Goal: Task Accomplishment & Management: Use online tool/utility

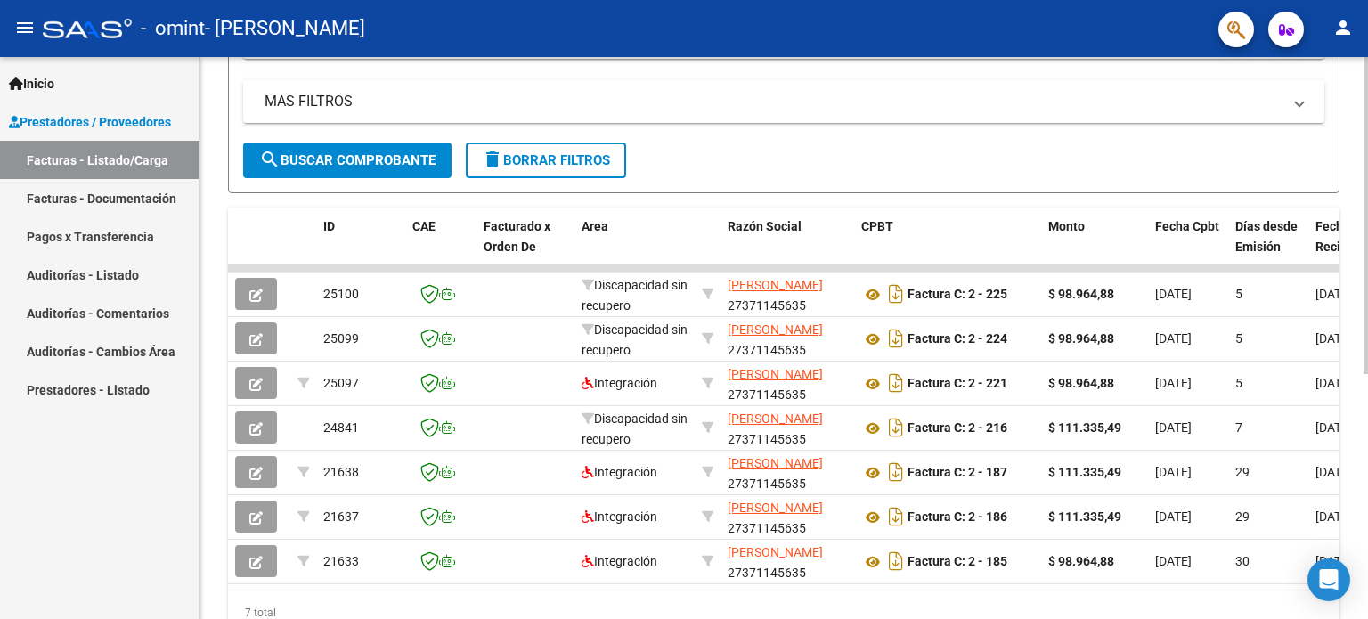
scroll to position [384, 0]
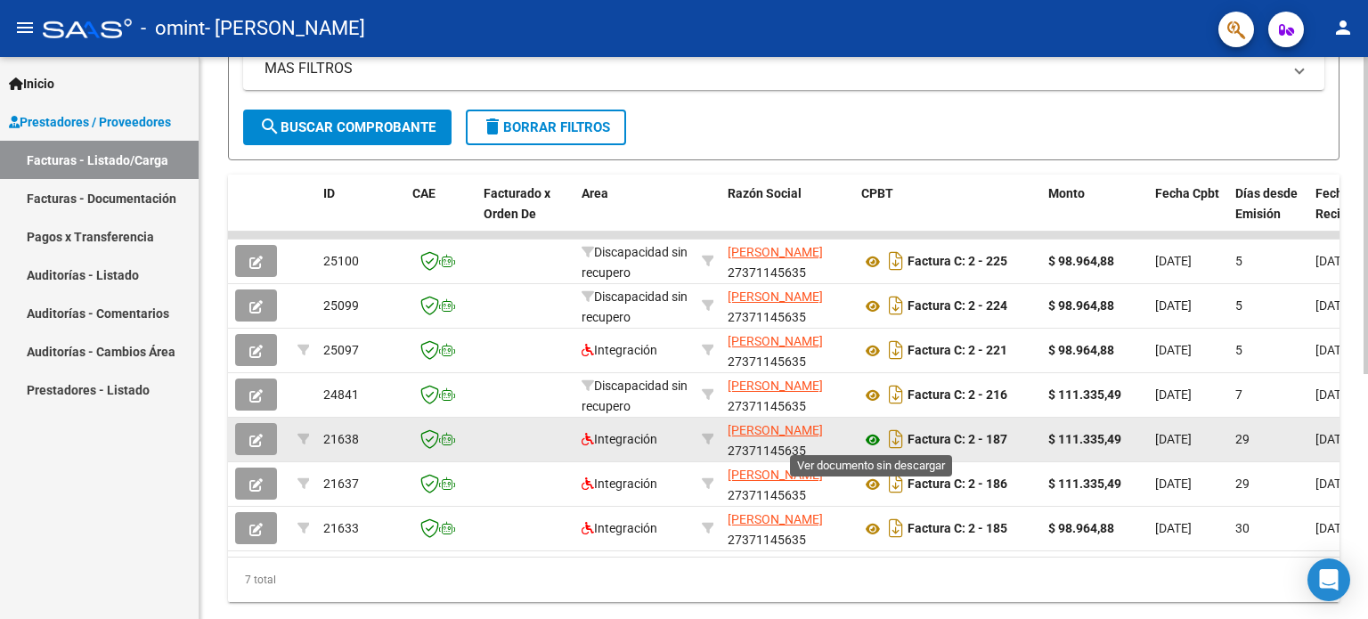
click at [879, 436] on icon at bounding box center [872, 439] width 23 height 21
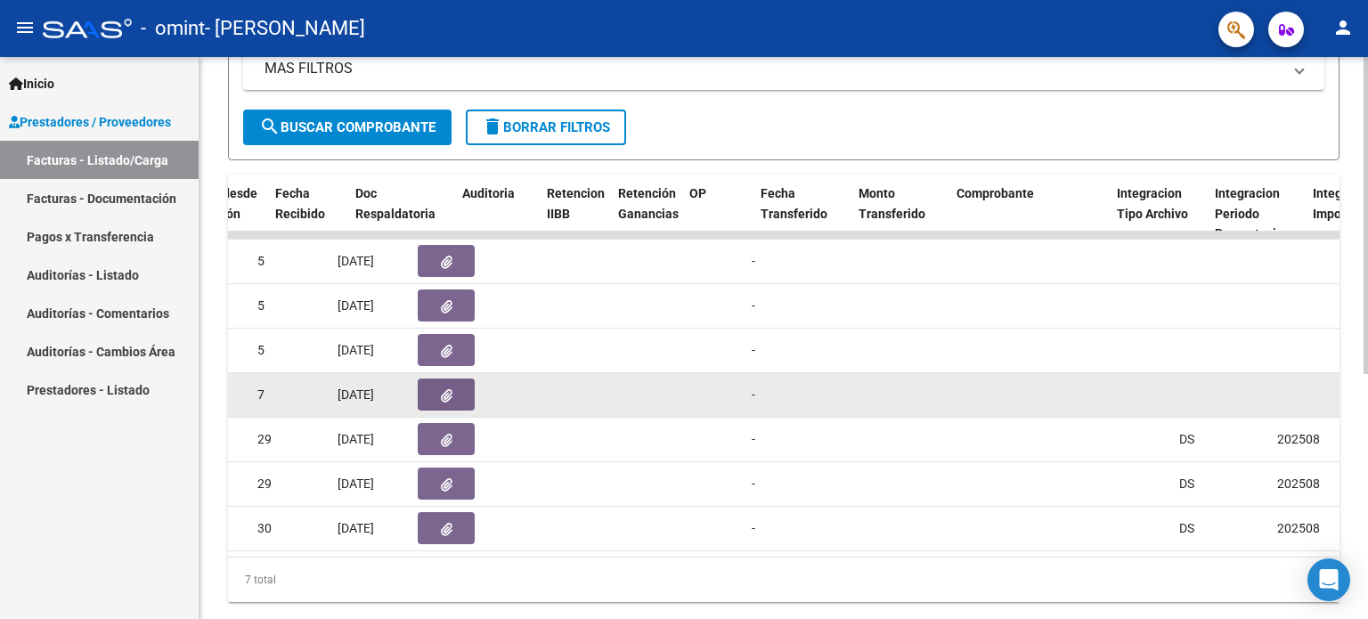
scroll to position [0, 1076]
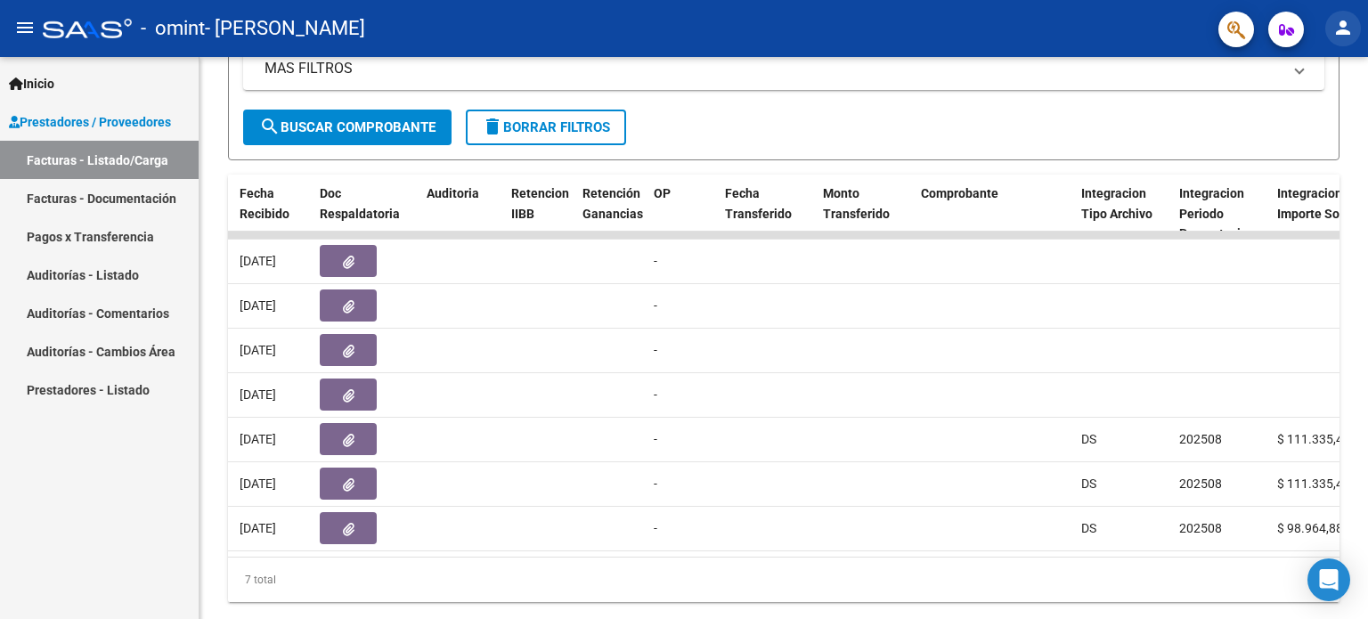
click at [1327, 22] on button "person" at bounding box center [1343, 29] width 36 height 36
click at [1283, 24] on div at bounding box center [684, 309] width 1368 height 619
click at [1283, 24] on icon "button" at bounding box center [1286, 29] width 15 height 13
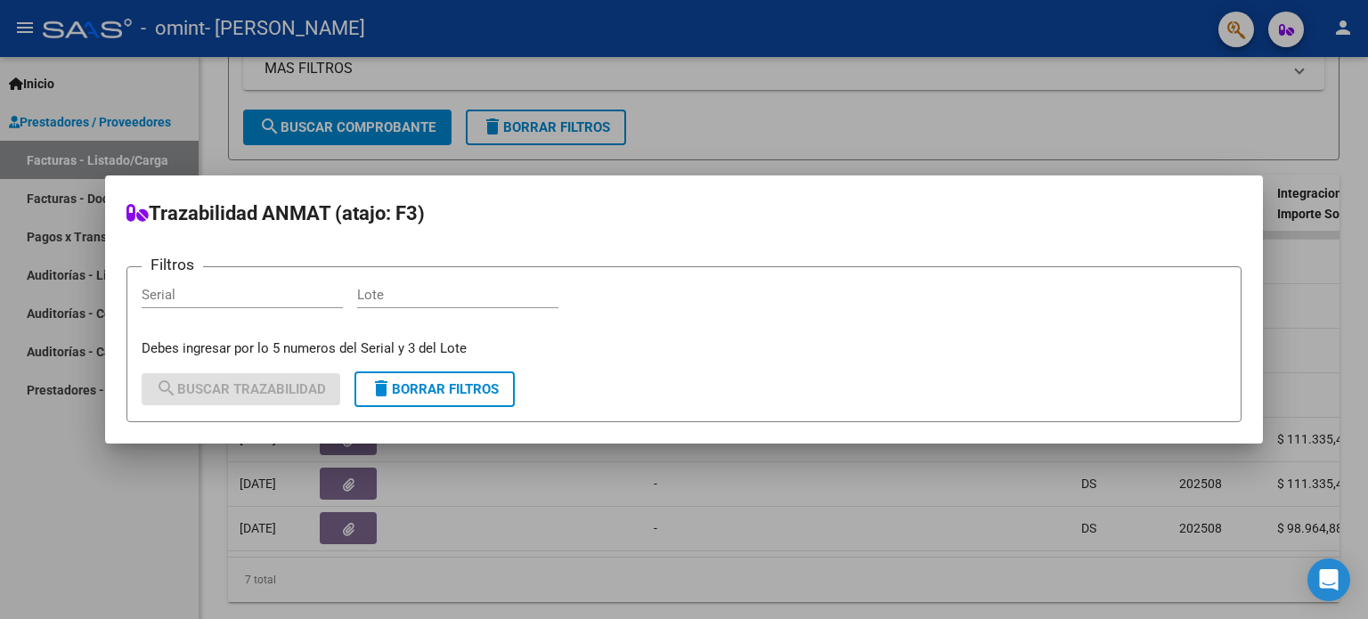
click at [1206, 46] on div at bounding box center [684, 309] width 1368 height 619
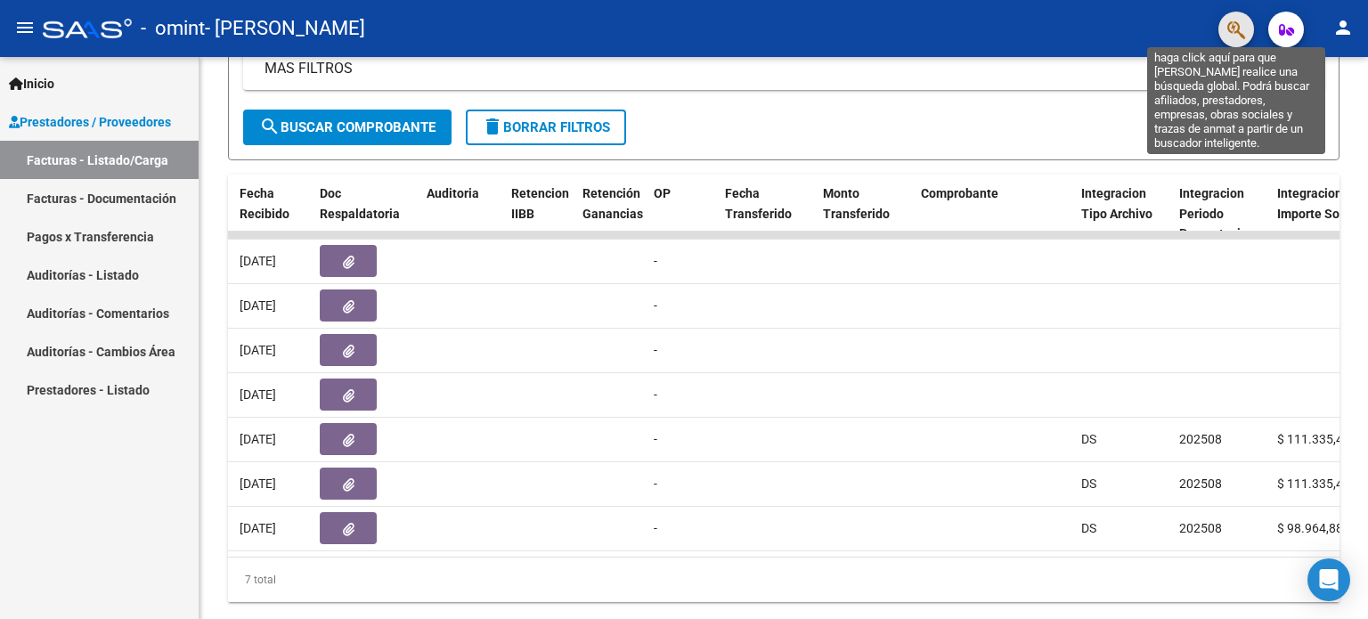
click at [1229, 31] on icon "button" at bounding box center [1236, 30] width 18 height 20
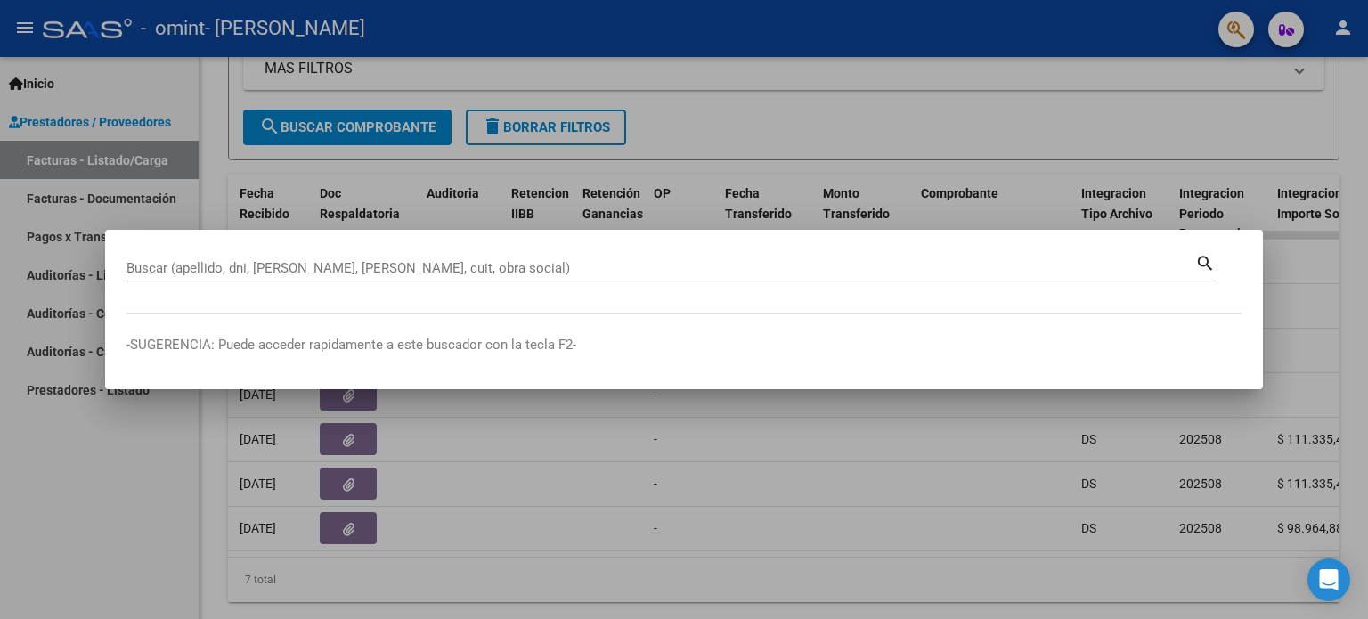
click at [1062, 97] on div at bounding box center [684, 309] width 1368 height 619
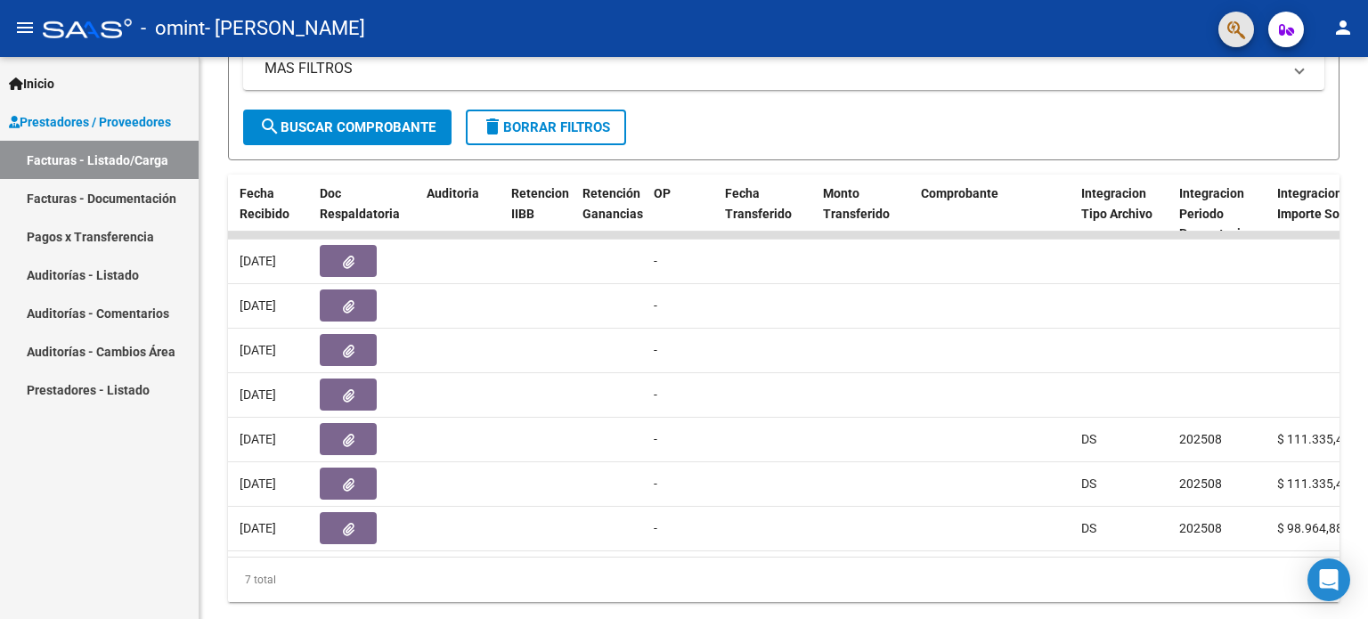
click at [1220, 37] on button "button" at bounding box center [1236, 30] width 36 height 36
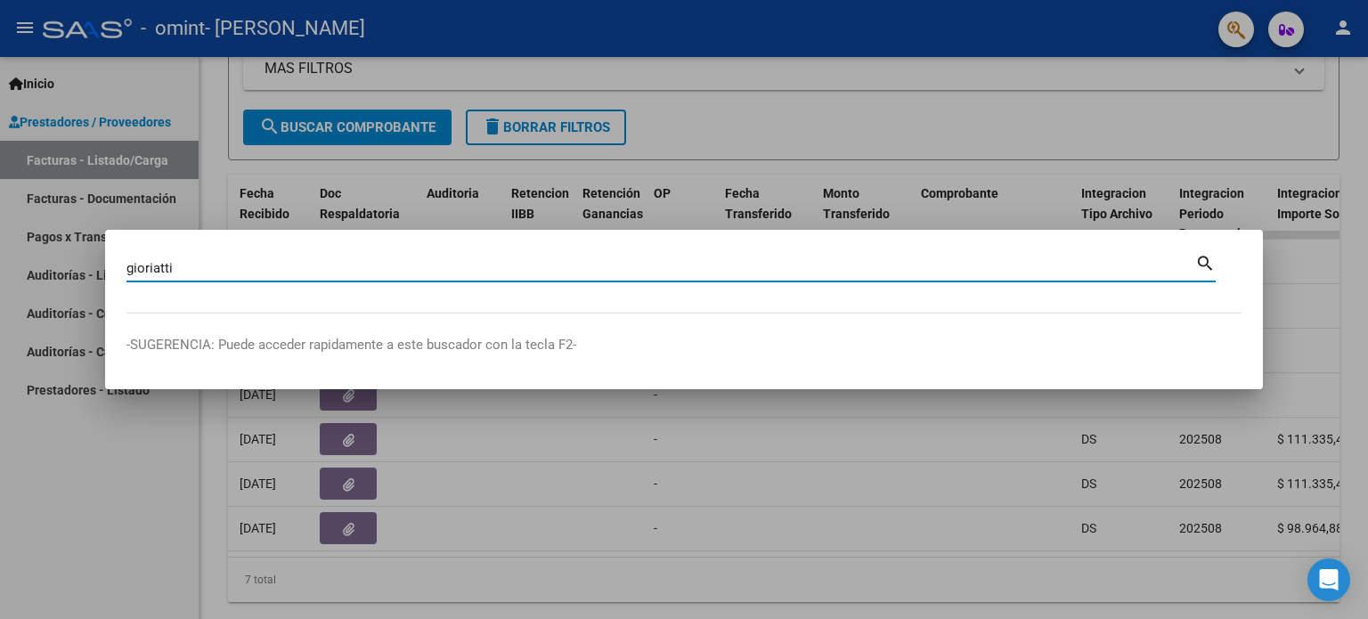
type input "gioriatti"
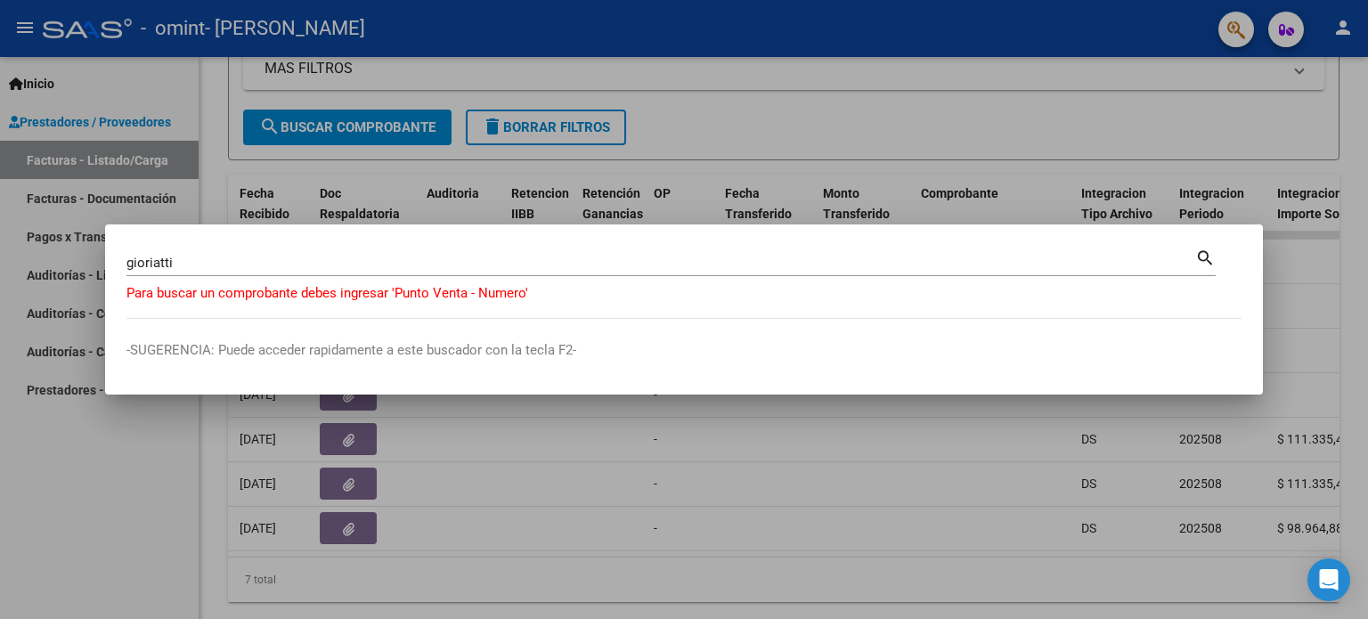
click at [1089, 440] on div at bounding box center [684, 309] width 1368 height 619
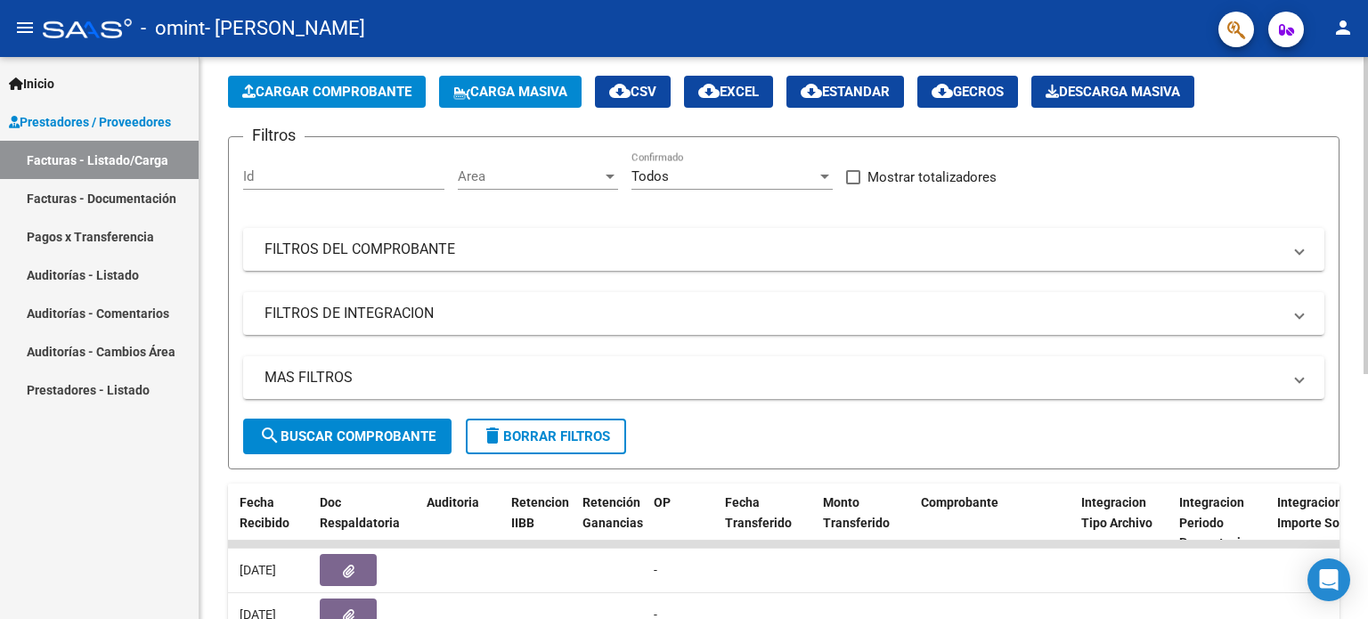
scroll to position [0, 0]
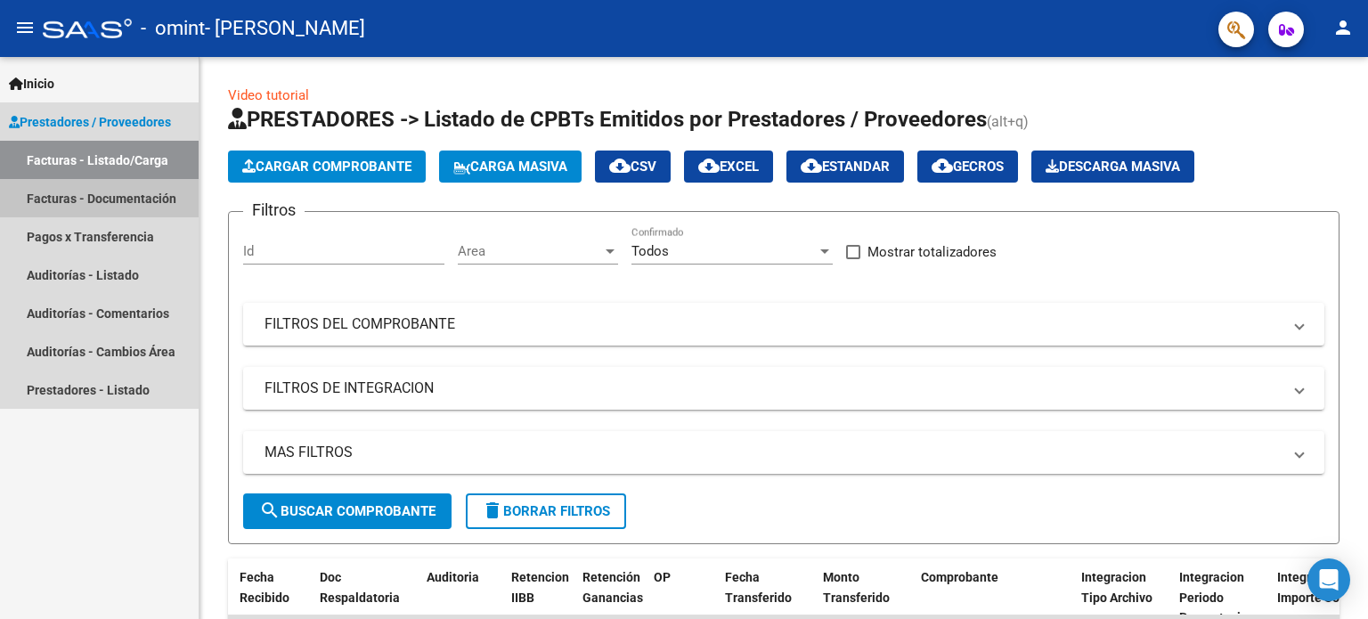
click at [91, 209] on link "Facturas - Documentación" at bounding box center [99, 198] width 199 height 38
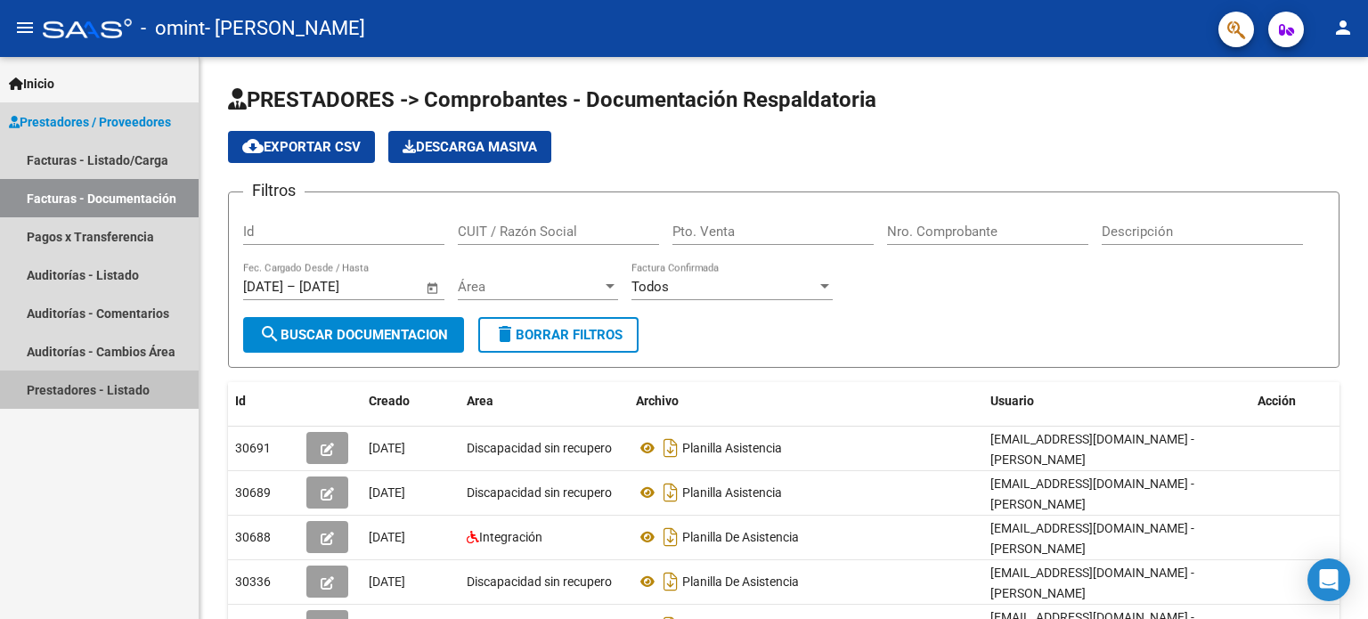
click at [66, 395] on link "Prestadores - Listado" at bounding box center [99, 390] width 199 height 38
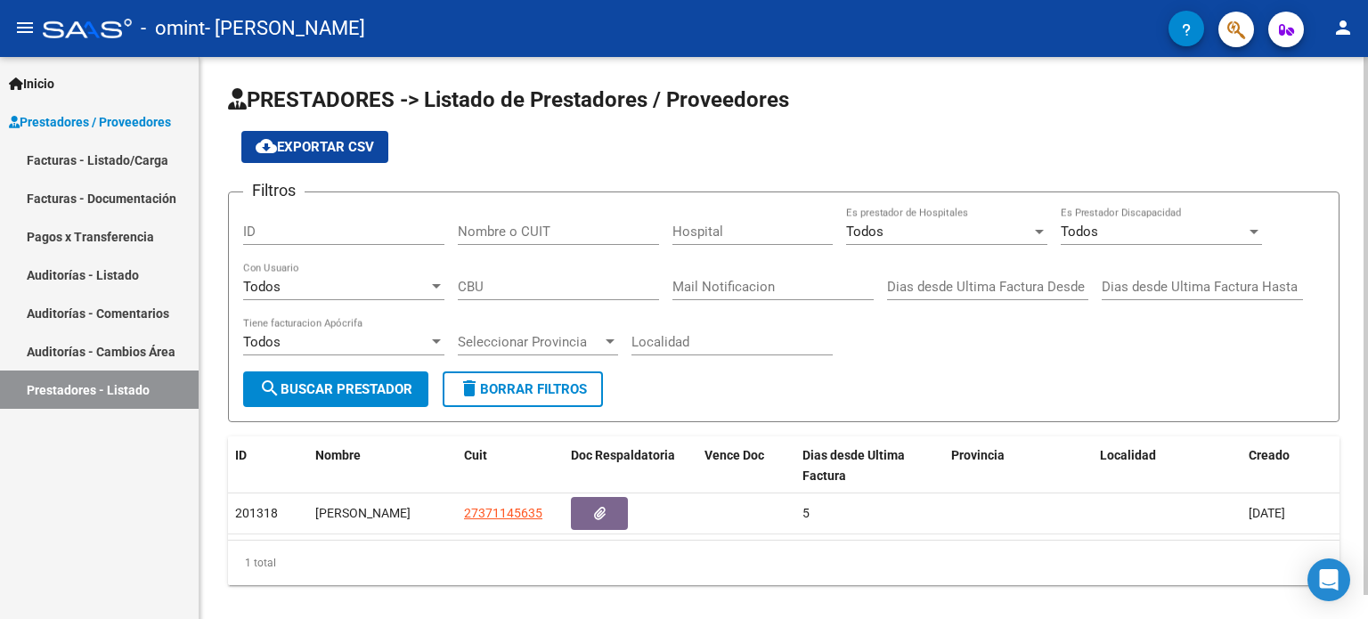
scroll to position [24, 0]
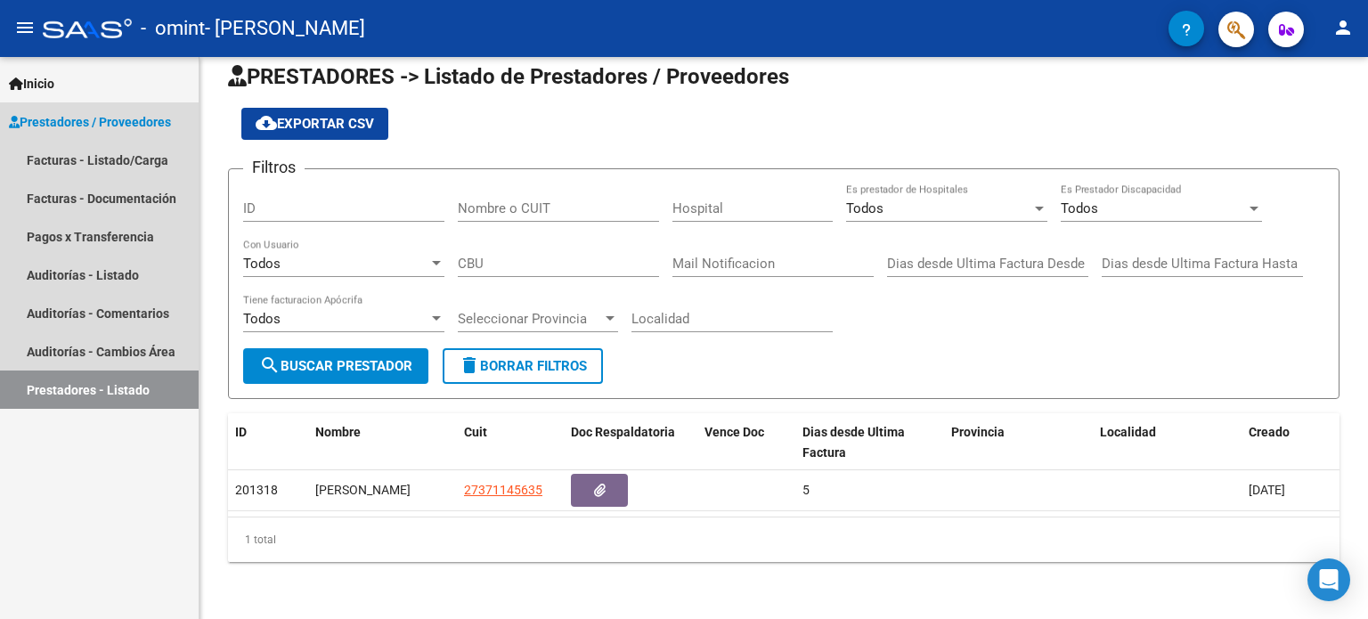
click at [96, 124] on span "Prestadores / Proveedores" at bounding box center [90, 122] width 162 height 20
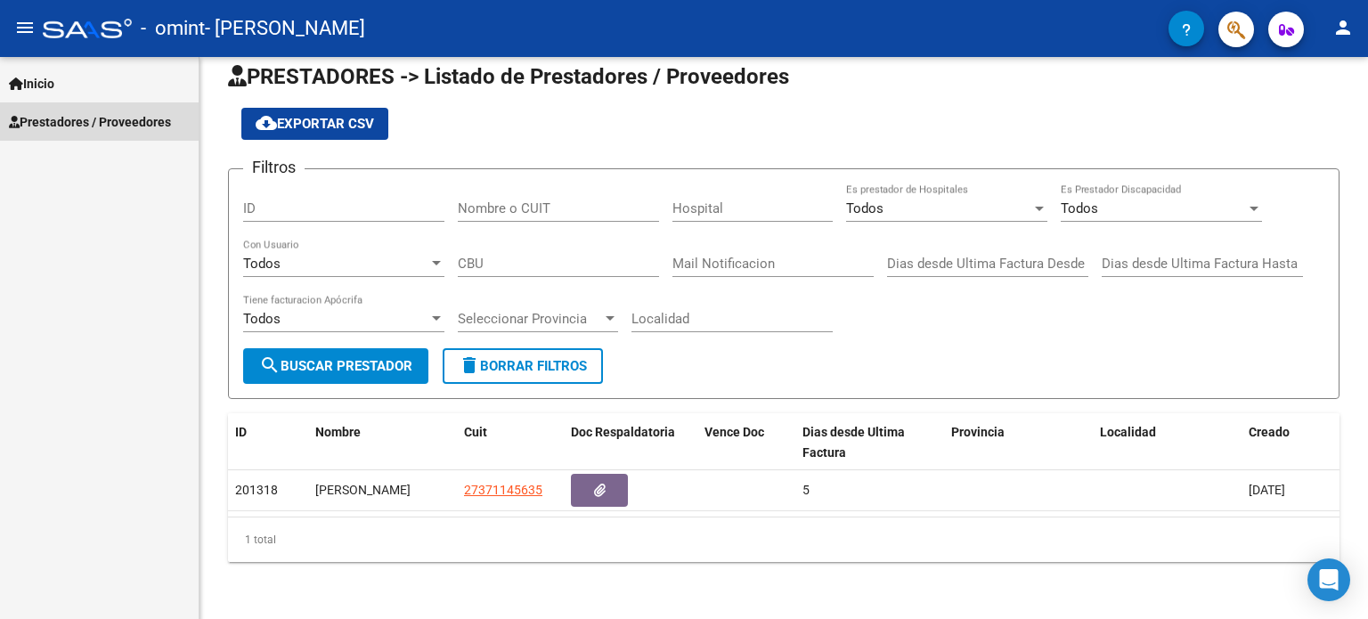
click at [110, 118] on span "Prestadores / Proveedores" at bounding box center [90, 122] width 162 height 20
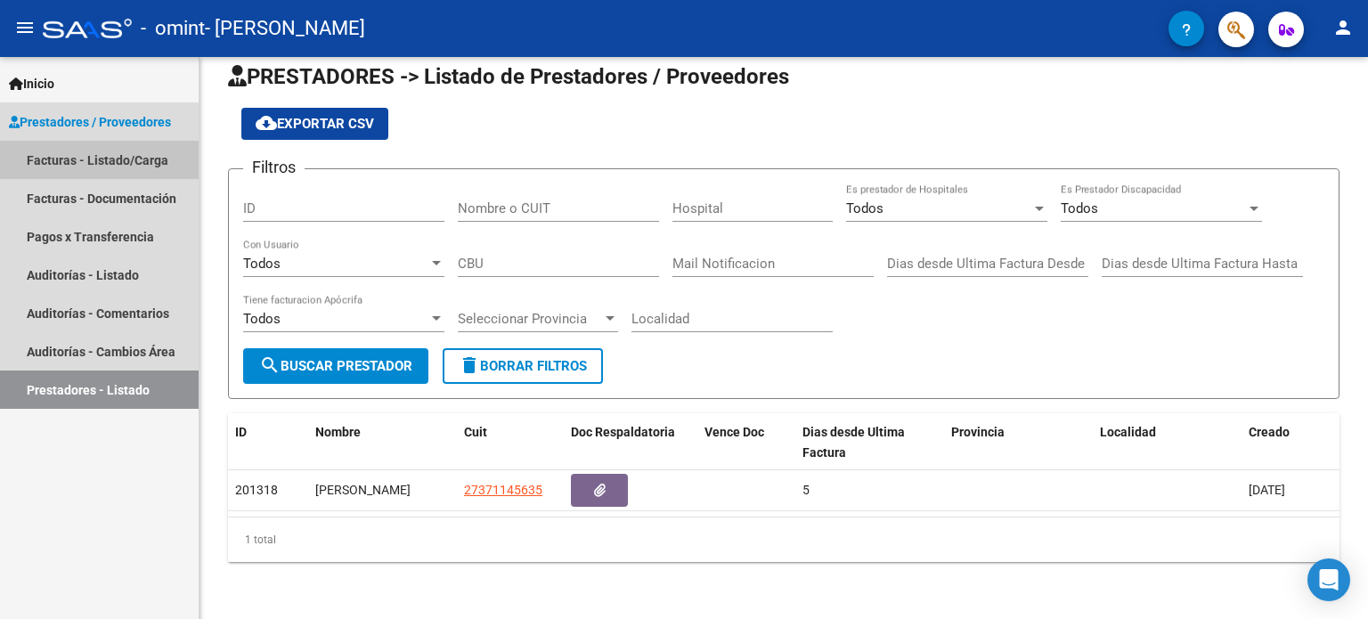
click at [60, 165] on link "Facturas - Listado/Carga" at bounding box center [99, 160] width 199 height 38
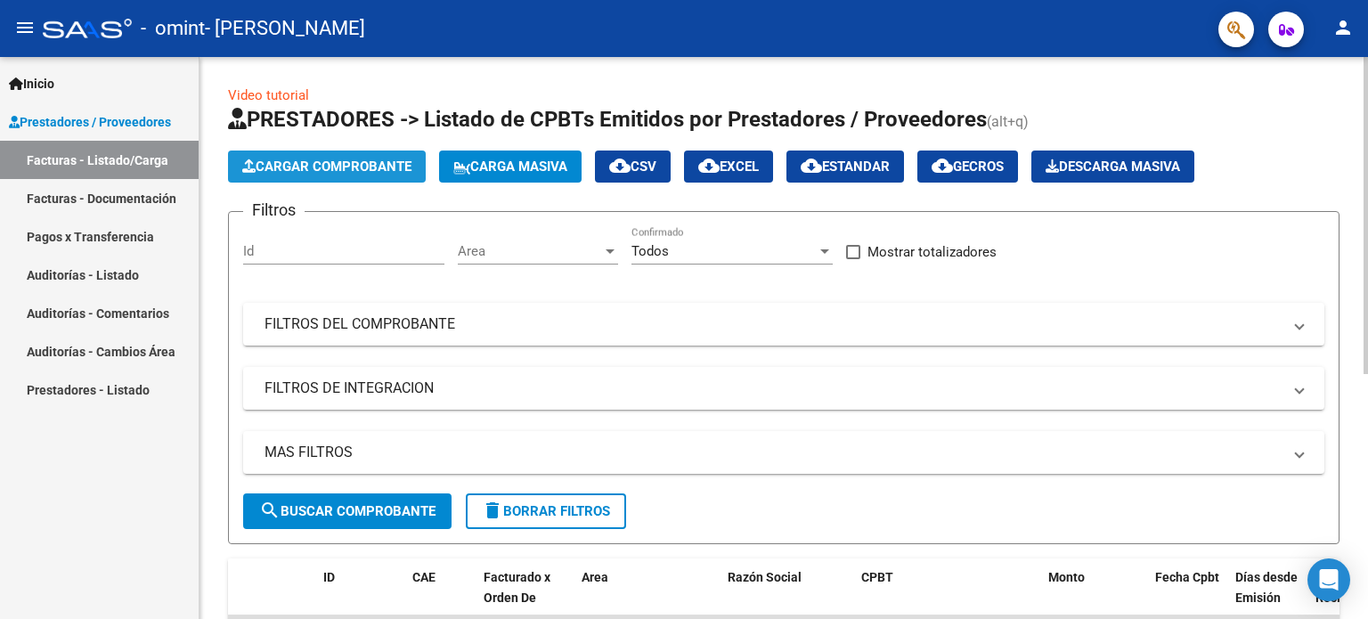
click at [278, 175] on button "Cargar Comprobante" at bounding box center [327, 167] width 198 height 32
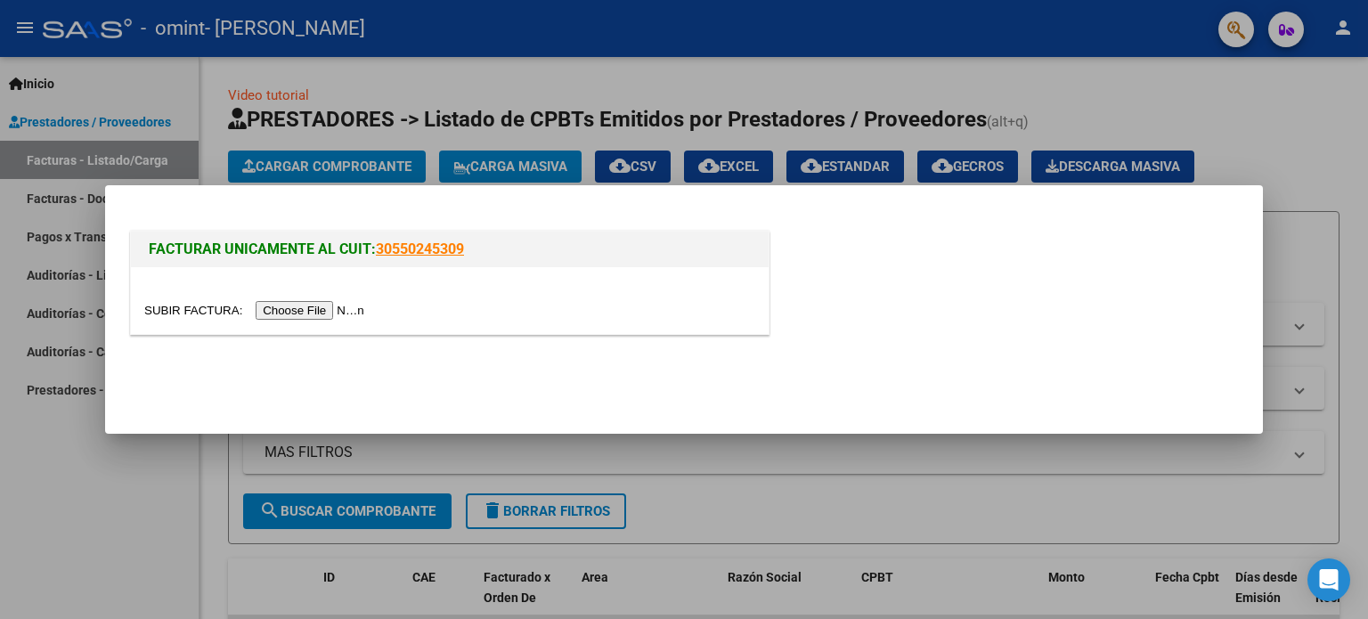
click at [305, 313] on input "file" at bounding box center [256, 310] width 225 height 19
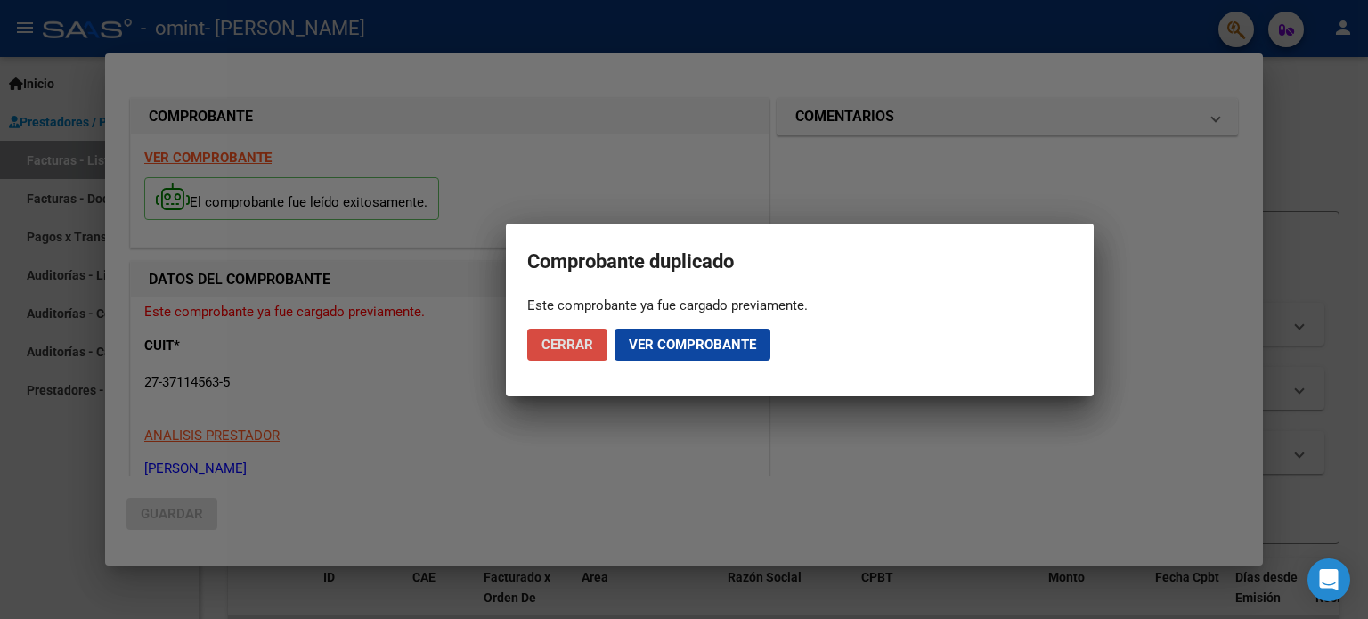
click at [574, 349] on span "Cerrar" at bounding box center [568, 345] width 52 height 16
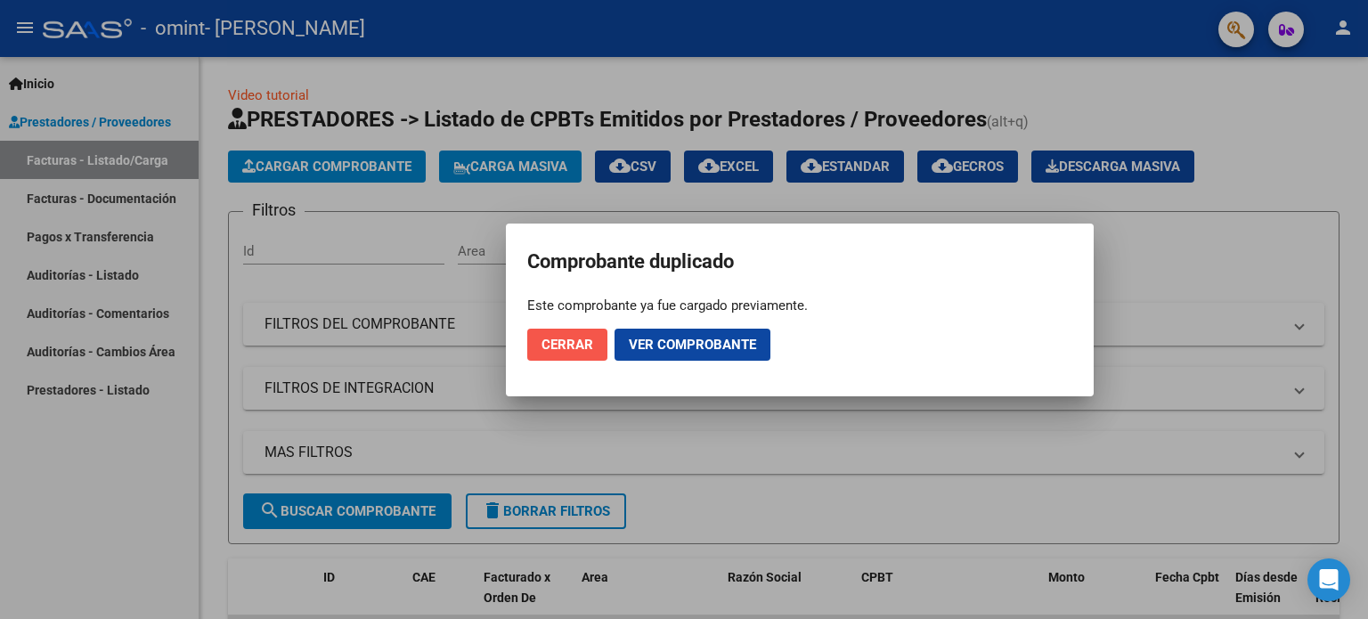
click at [559, 341] on span "Cerrar" at bounding box center [568, 345] width 52 height 16
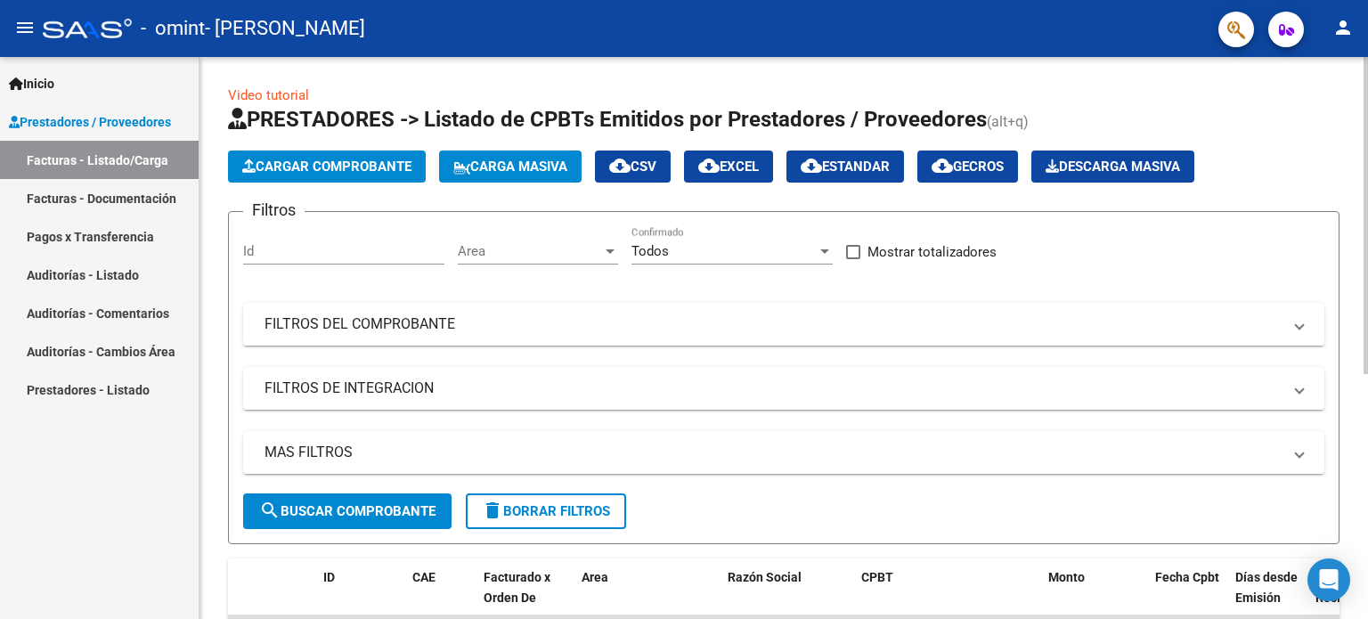
click at [478, 324] on mat-panel-title "FILTROS DEL COMPROBANTE" at bounding box center [773, 324] width 1017 height 20
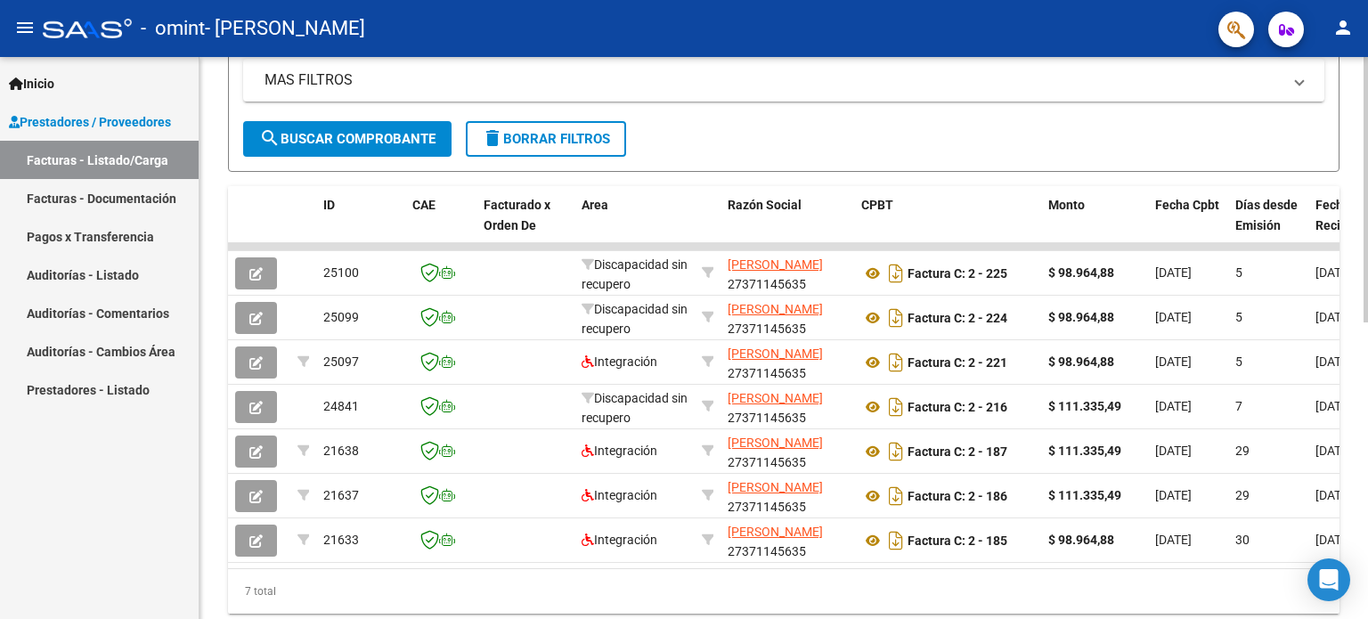
scroll to position [566, 0]
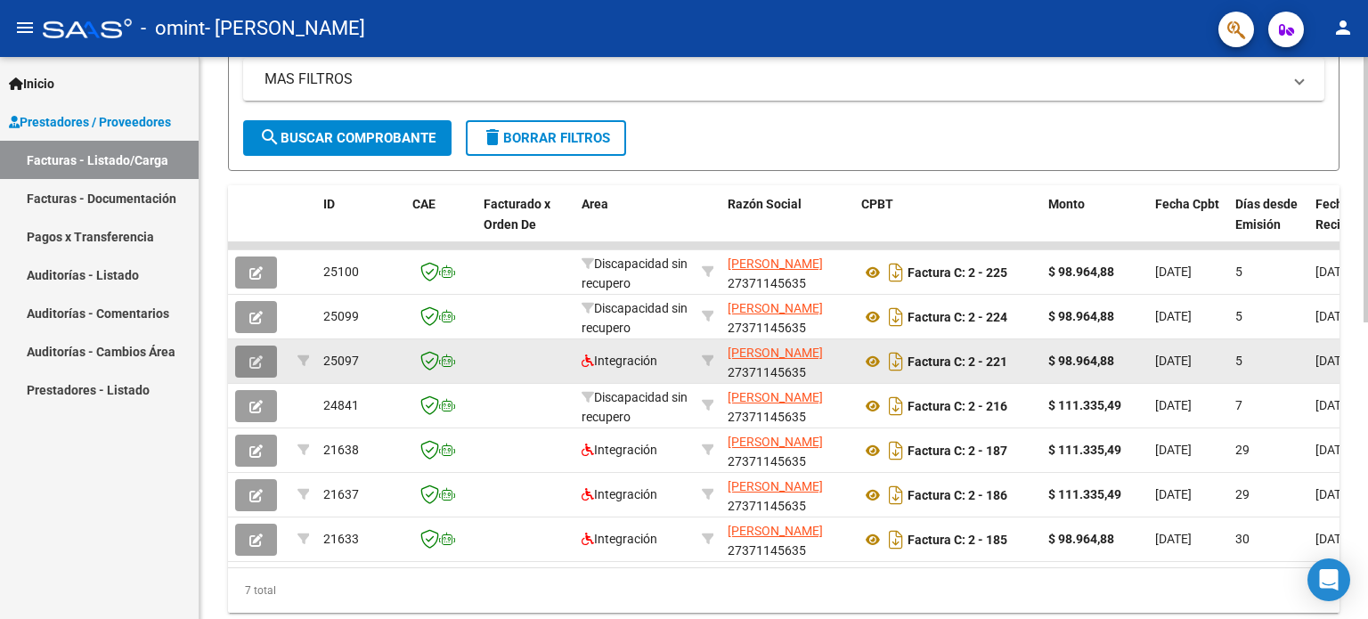
click at [256, 366] on button "button" at bounding box center [256, 362] width 42 height 32
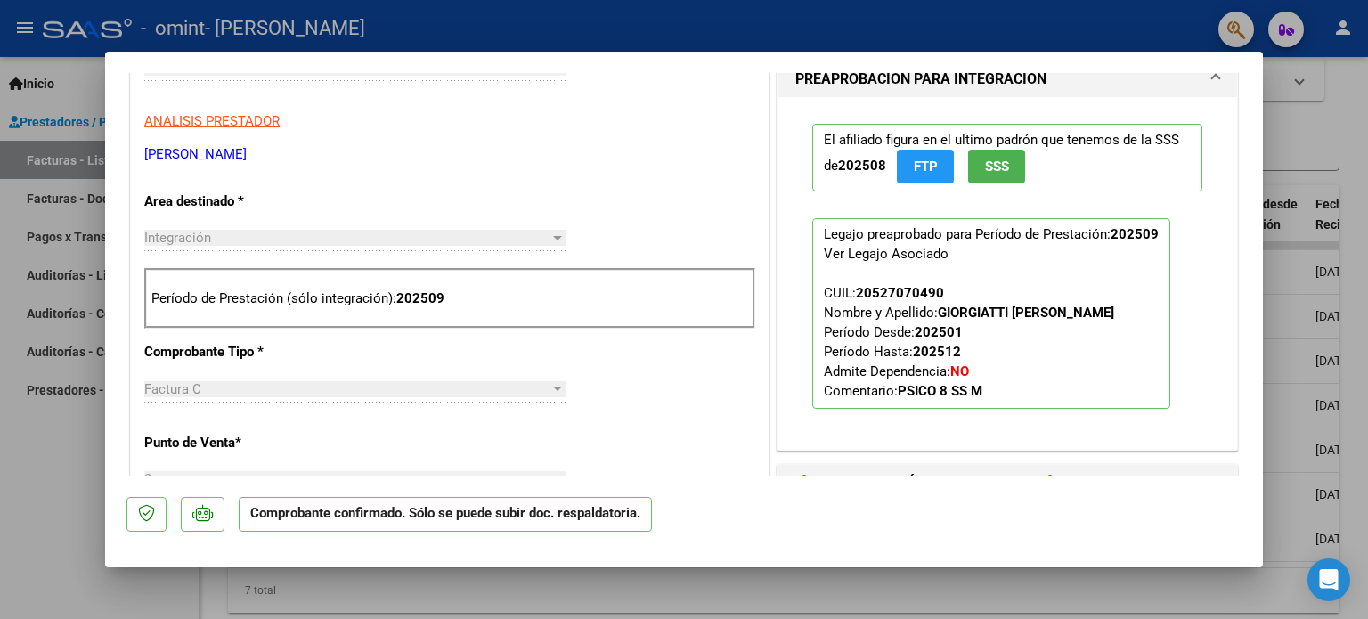
scroll to position [526, 0]
